Goal: Obtain resource: Download file/media

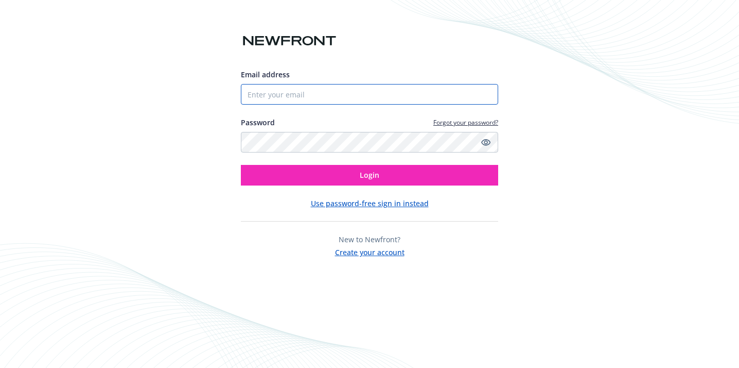
click at [297, 98] on input "Email address" at bounding box center [369, 94] width 257 height 21
type input "[PERSON_NAME][DOMAIN_NAME][EMAIL_ADDRESS][PERSON_NAME][DOMAIN_NAME]"
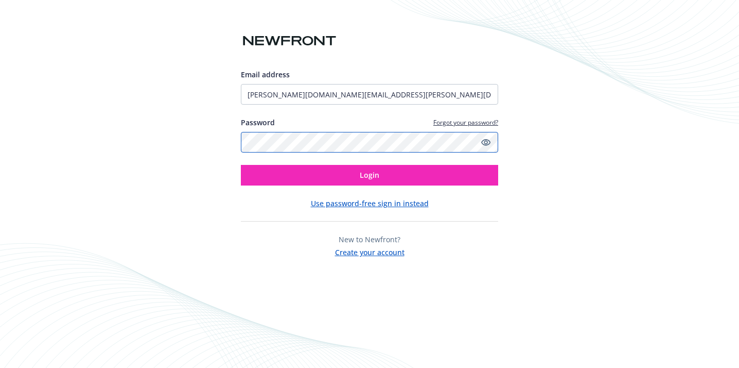
click at [241, 165] on button "Login" at bounding box center [369, 175] width 257 height 21
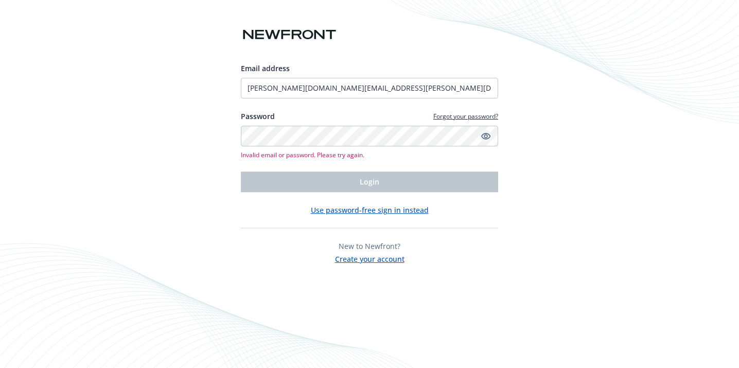
click at [484, 140] on link "Show password" at bounding box center [486, 136] width 12 height 12
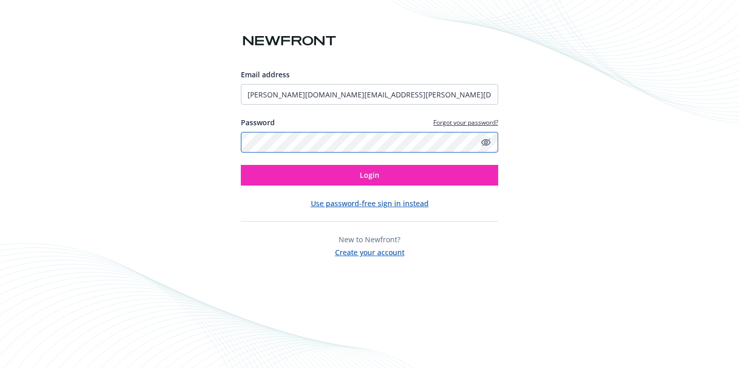
click at [241, 165] on button "Login" at bounding box center [369, 175] width 257 height 21
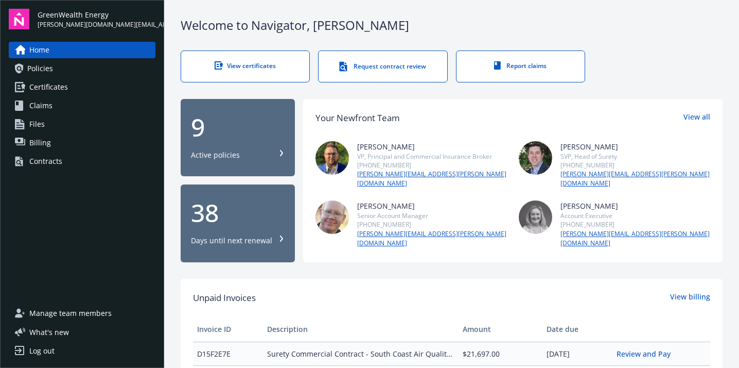
click at [225, 127] on div "9" at bounding box center [238, 127] width 94 height 25
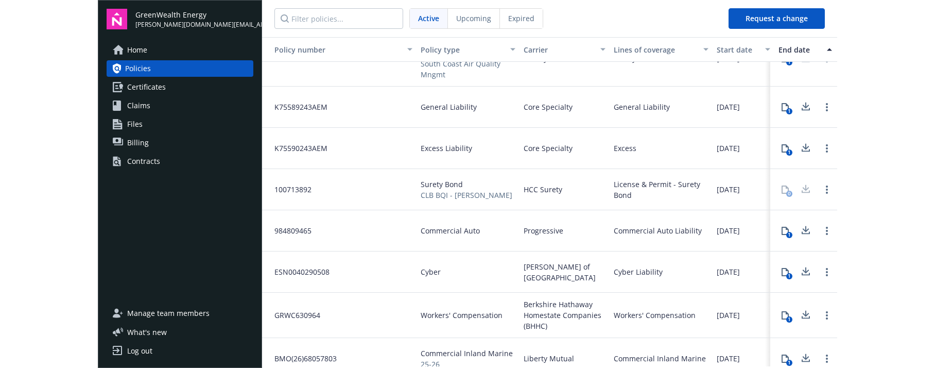
scroll to position [93, 0]
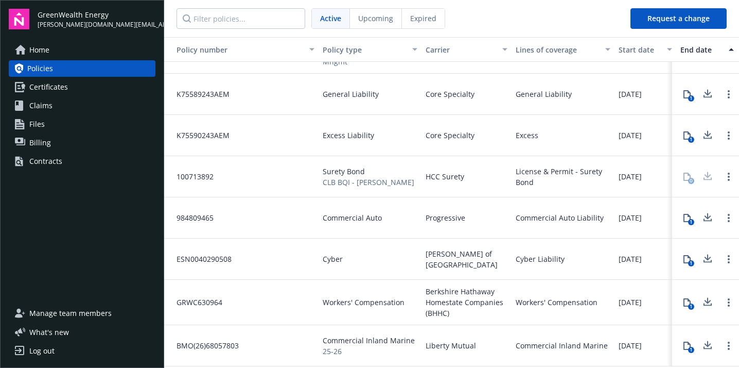
click at [36, 91] on span "Certificates" at bounding box center [48, 87] width 39 height 16
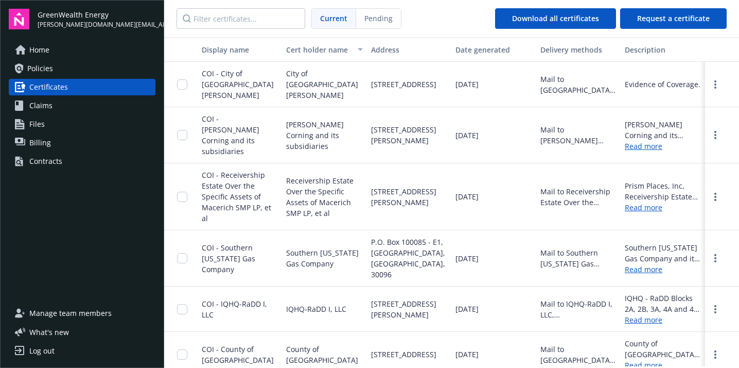
click at [631, 141] on link "Read more" at bounding box center [663, 146] width 76 height 11
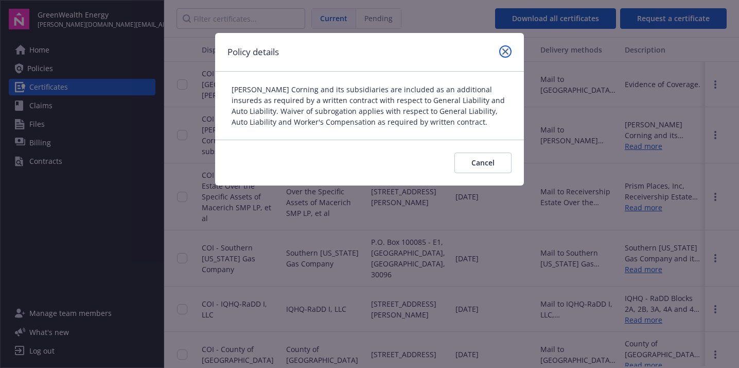
click at [508, 49] on icon "close" at bounding box center [505, 51] width 6 height 6
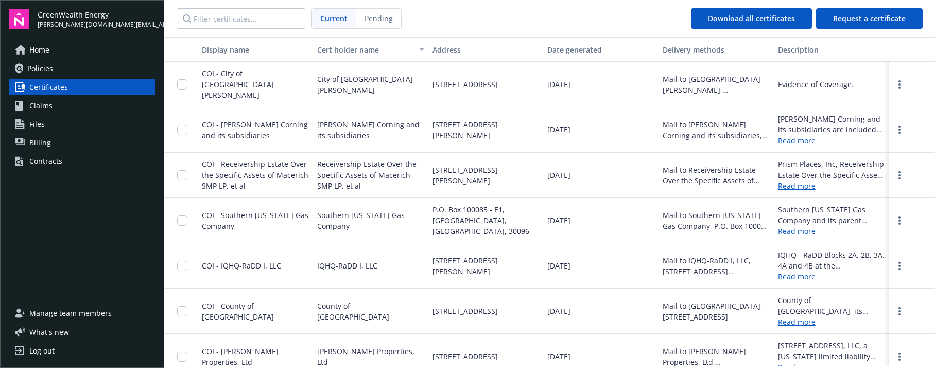
click at [739, 128] on div at bounding box center [912, 129] width 46 height 45
click at [739, 126] on link "more" at bounding box center [899, 130] width 12 height 12
click at [739, 144] on link "Download" at bounding box center [871, 151] width 67 height 21
drag, startPoint x: 356, startPoint y: 130, endPoint x: 322, endPoint y: 123, distance: 35.2
click at [317, 122] on span "Owens Corning and its subsidiaries" at bounding box center [370, 130] width 107 height 22
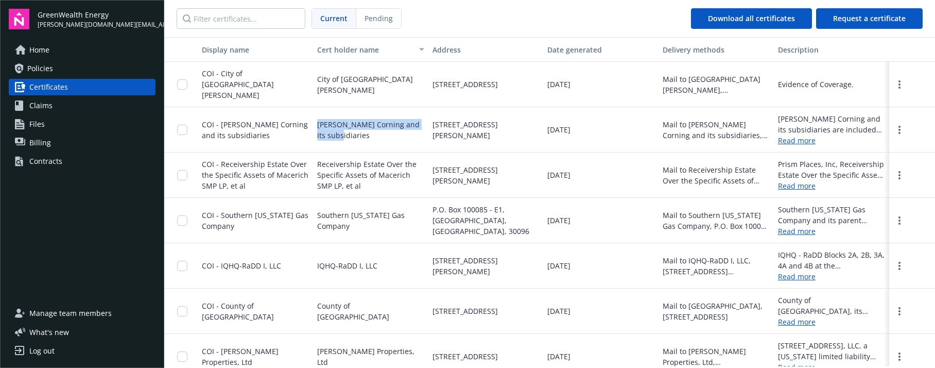
copy span "Owens Corning and its subsidiaries"
click at [739, 126] on icon "more" at bounding box center [899, 130] width 2 height 8
